Goal: Task Accomplishment & Management: Use online tool/utility

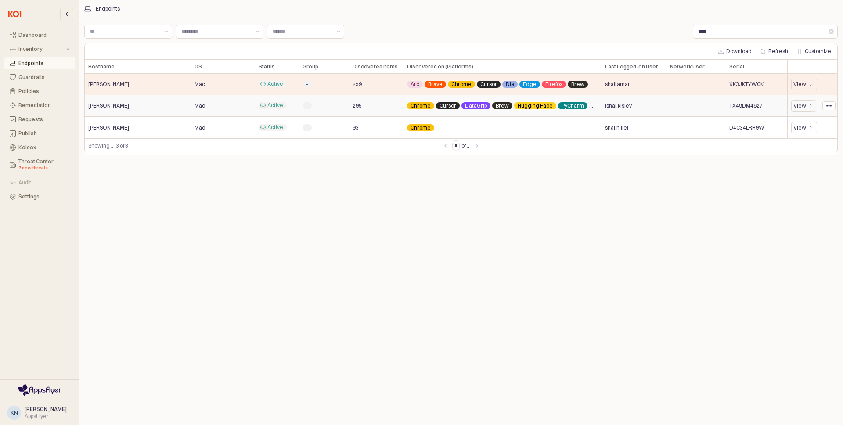
scroll to position [0, 165]
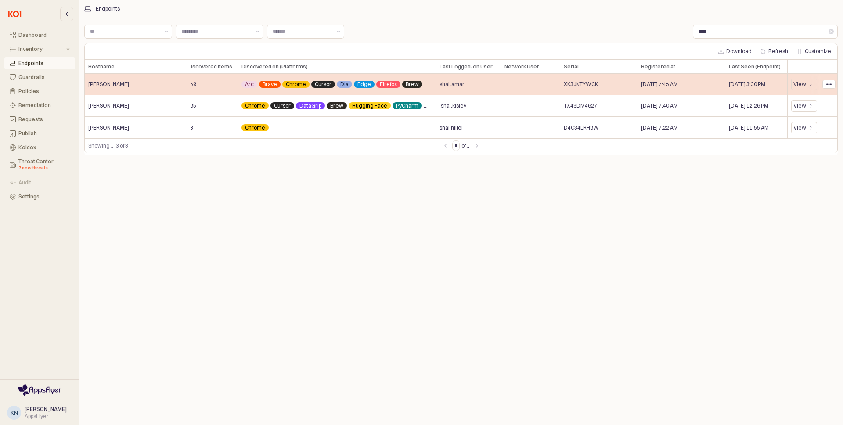
click at [582, 81] on span "XK3JKTYWCK" at bounding box center [580, 84] width 34 height 7
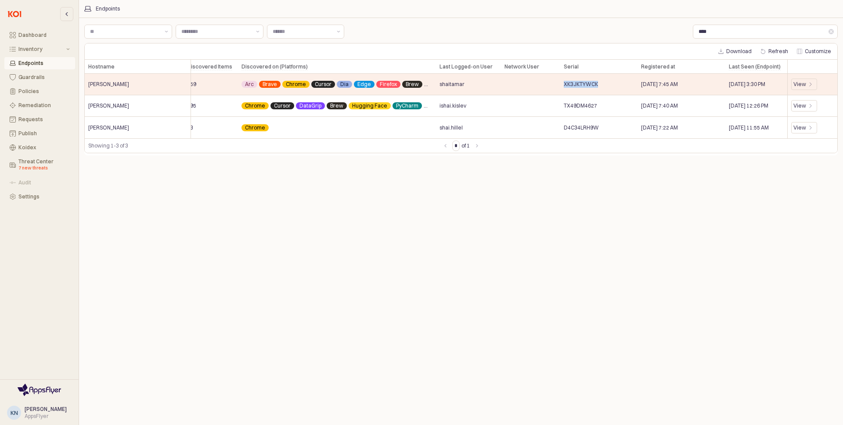
copy span "XK3JKTYWCK"
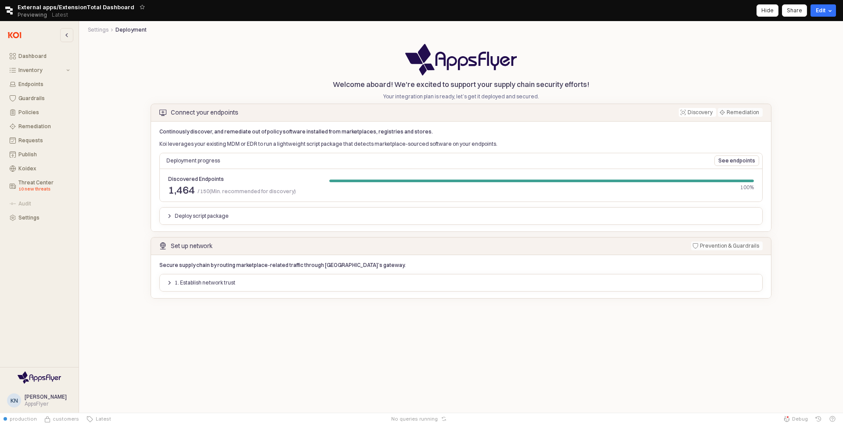
click at [214, 223] on div "Deploy script package" at bounding box center [460, 216] width 603 height 18
click at [220, 220] on div "Deploy script package" at bounding box center [198, 216] width 62 height 10
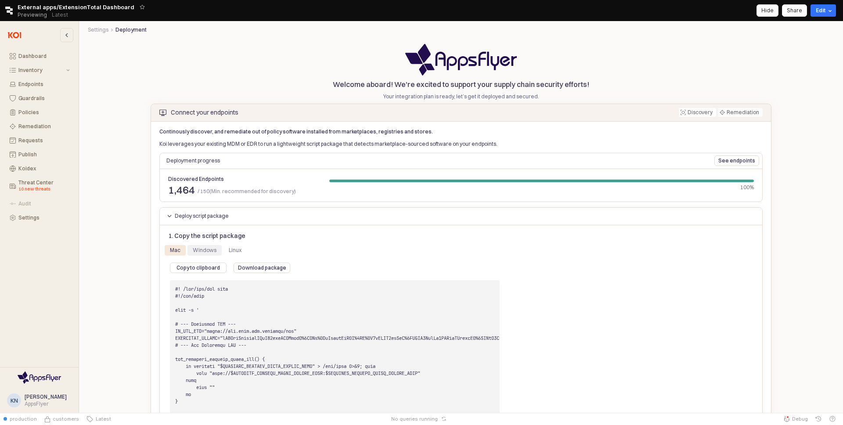
click at [216, 250] on div "Windows" at bounding box center [204, 250] width 34 height 11
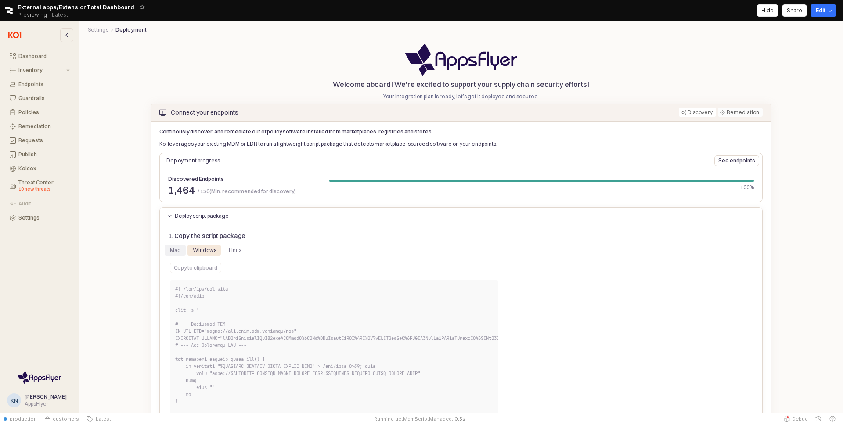
click at [181, 251] on div "Mac" at bounding box center [175, 250] width 21 height 11
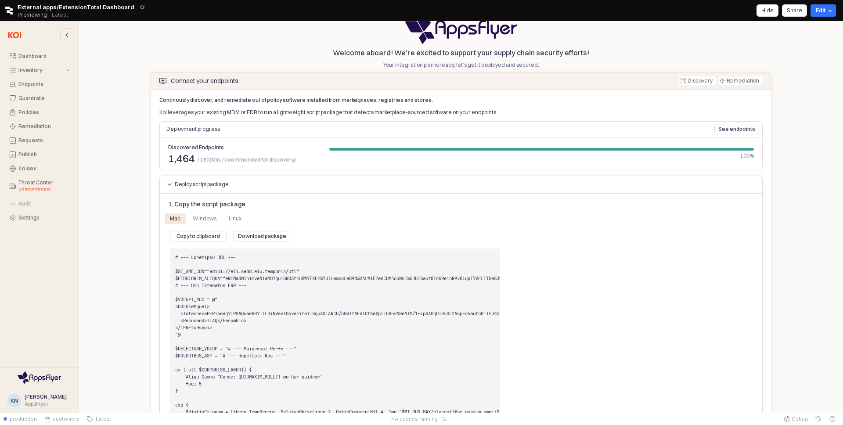
scroll to position [138, 0]
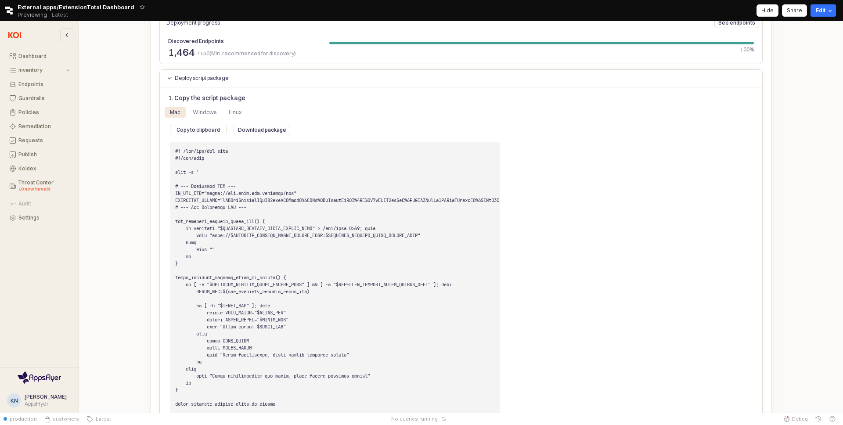
click at [177, 111] on div "Mac" at bounding box center [175, 112] width 11 height 11
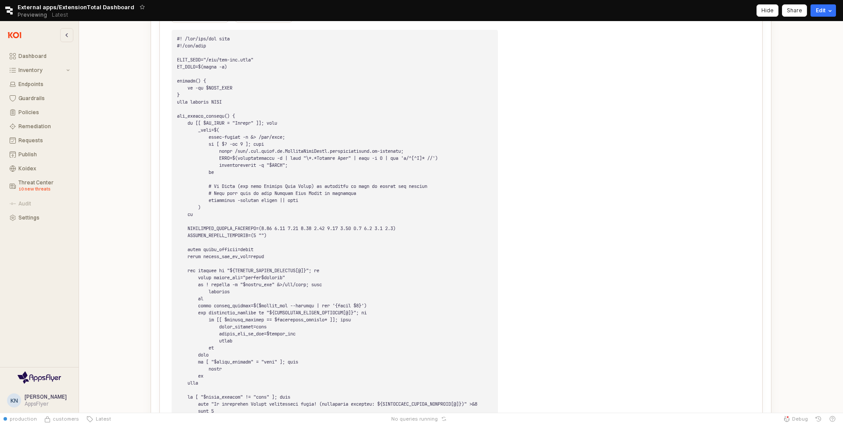
scroll to position [942, 0]
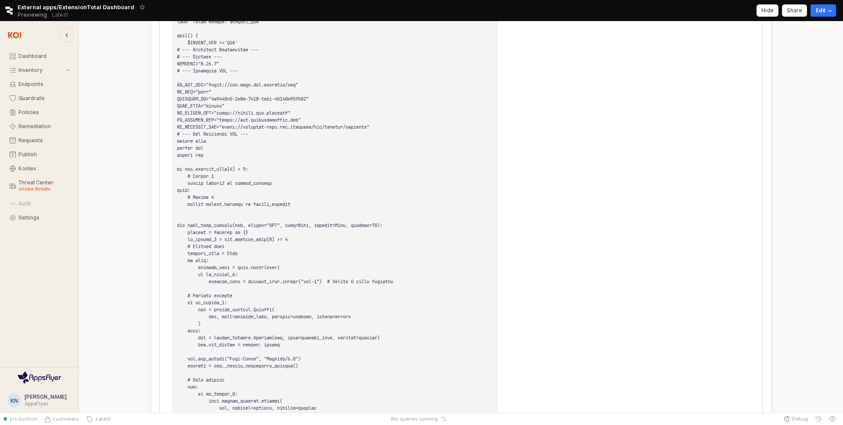
scroll to position [1335, 0]
drag, startPoint x: 581, startPoint y: 201, endPoint x: 592, endPoint y: 185, distance: 18.6
click at [759, 13] on button "Hide" at bounding box center [767, 10] width 22 height 12
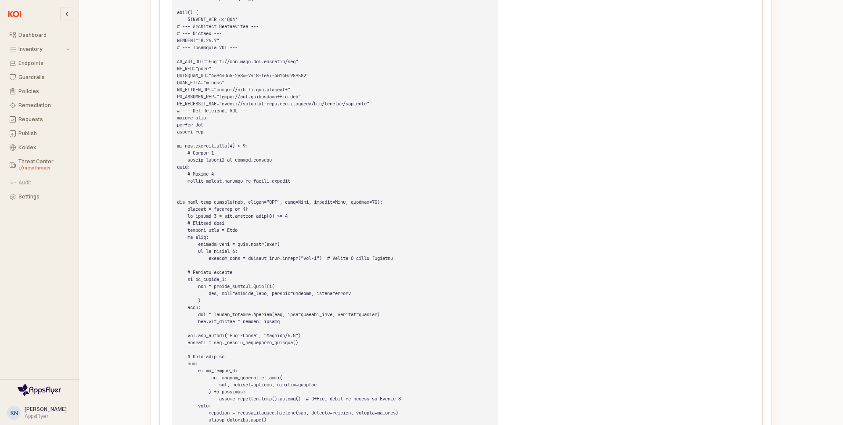
drag, startPoint x: 602, startPoint y: 168, endPoint x: 630, endPoint y: 81, distance: 91.3
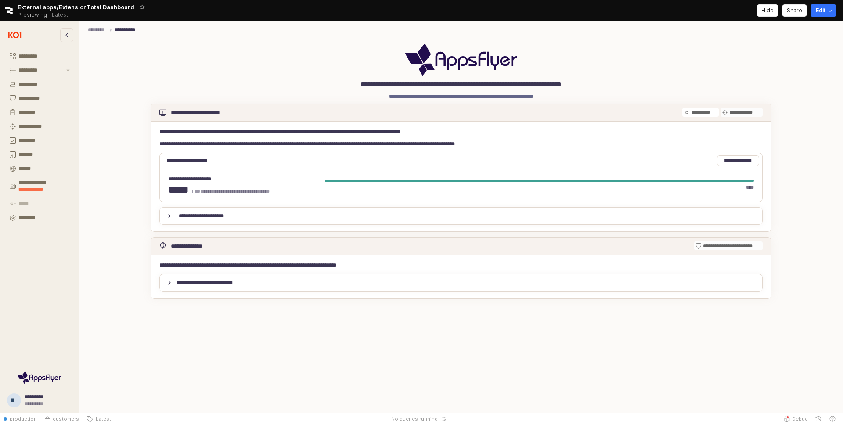
click at [300, 76] on div "App Frame" at bounding box center [460, 59] width 753 height 35
